Goal: Find specific page/section: Find specific page/section

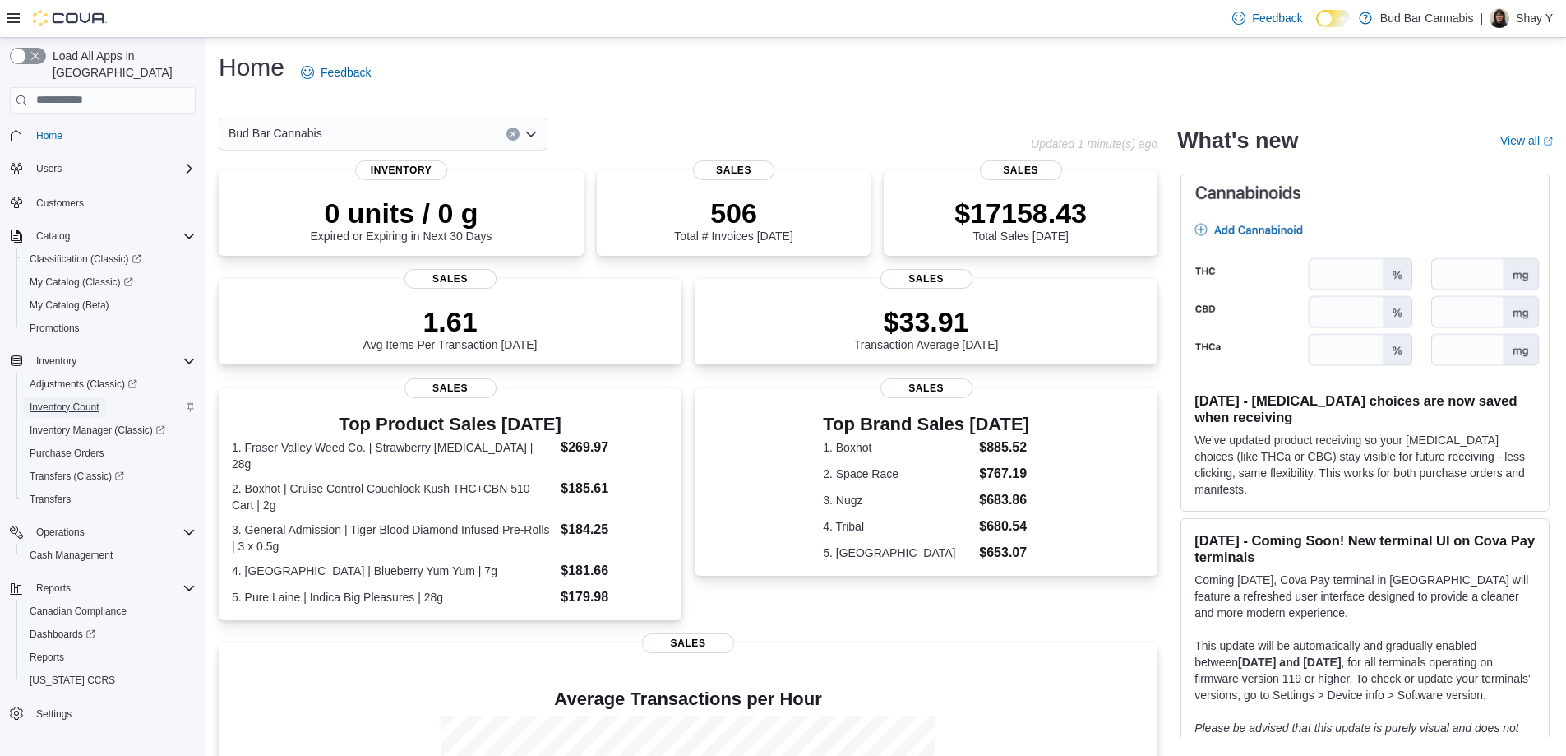
click at [60, 400] on span "Inventory Count" at bounding box center [65, 406] width 70 height 13
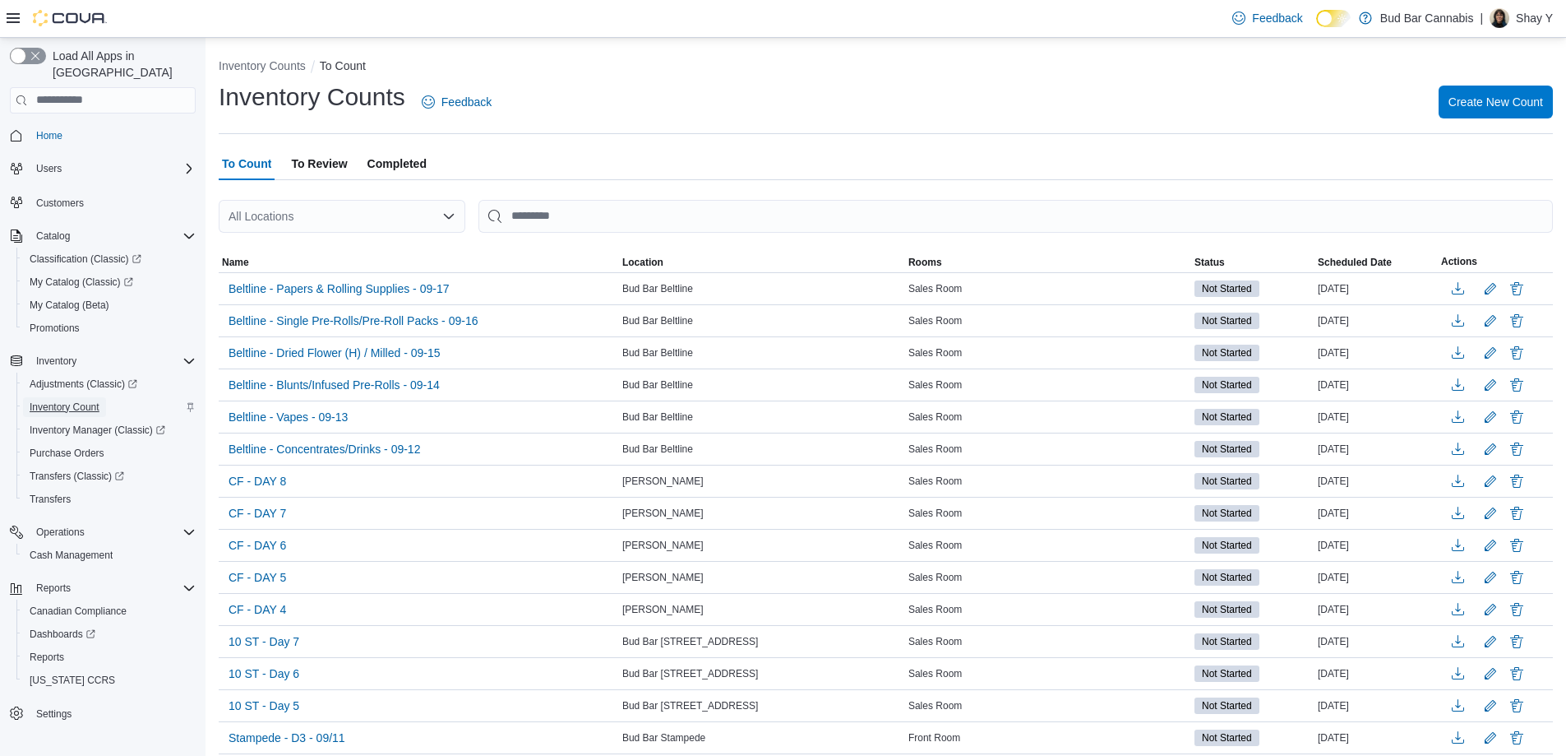
click at [57, 400] on span "Inventory Count" at bounding box center [65, 406] width 70 height 13
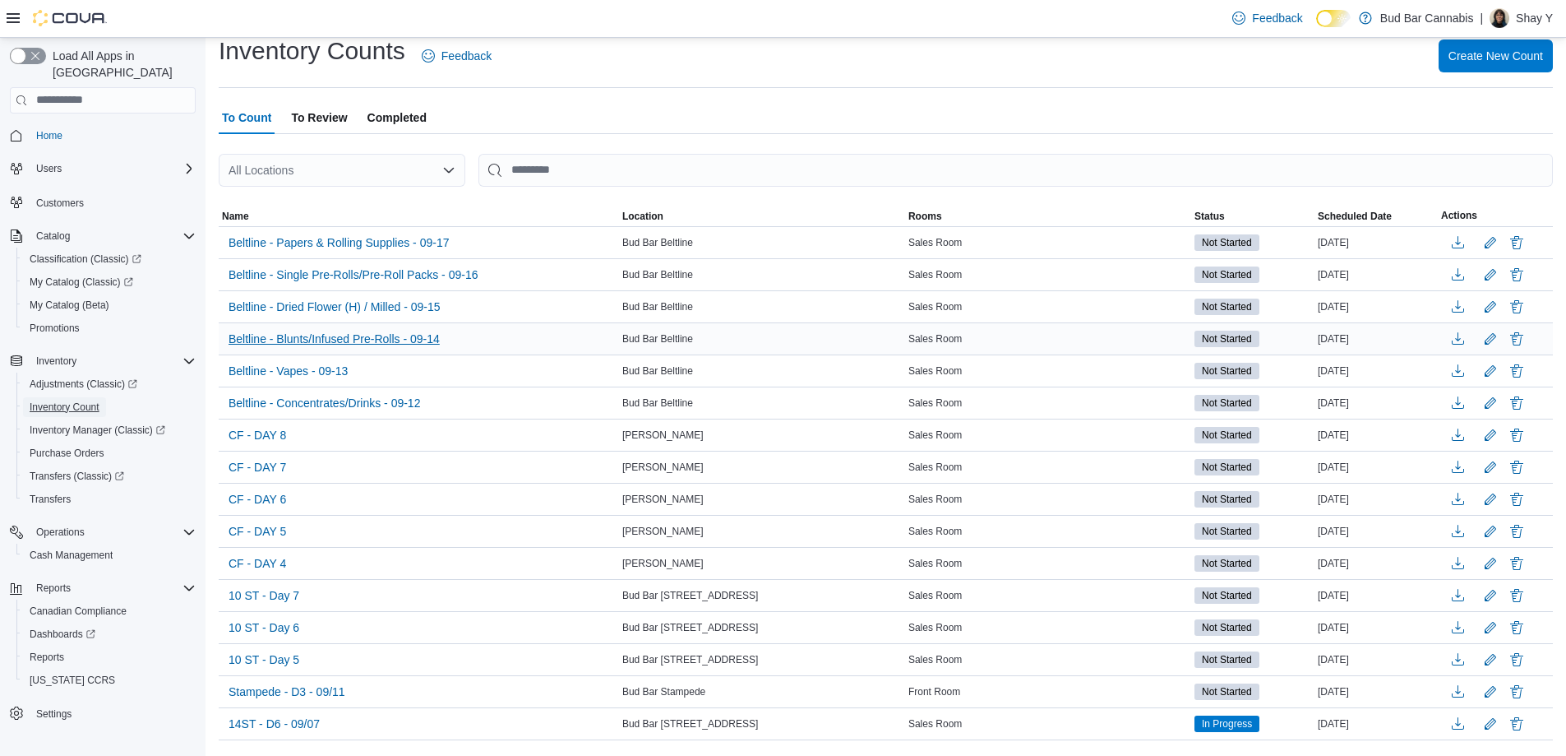
scroll to position [82, 0]
